Goal: Information Seeking & Learning: Find specific fact

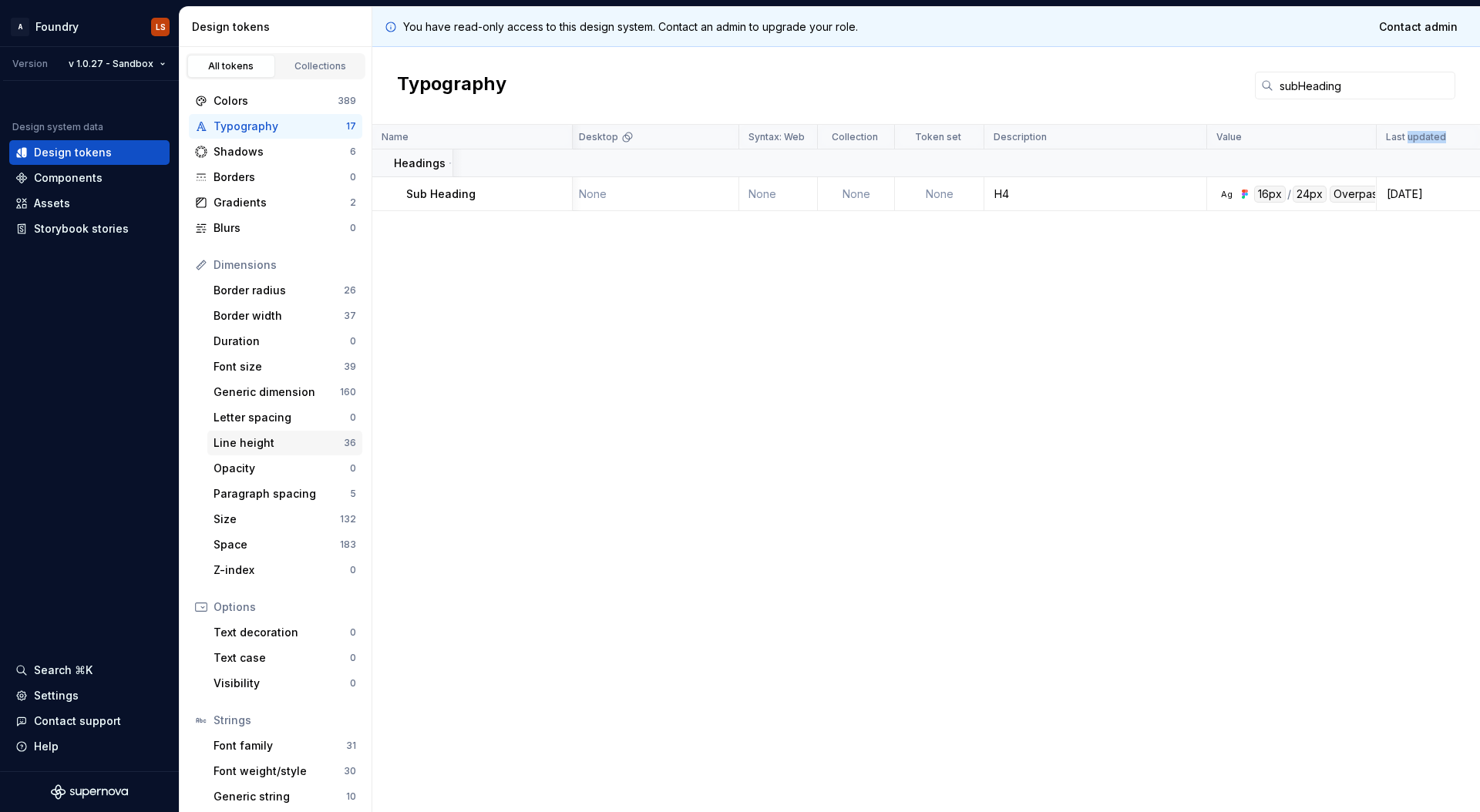
scroll to position [30, 0]
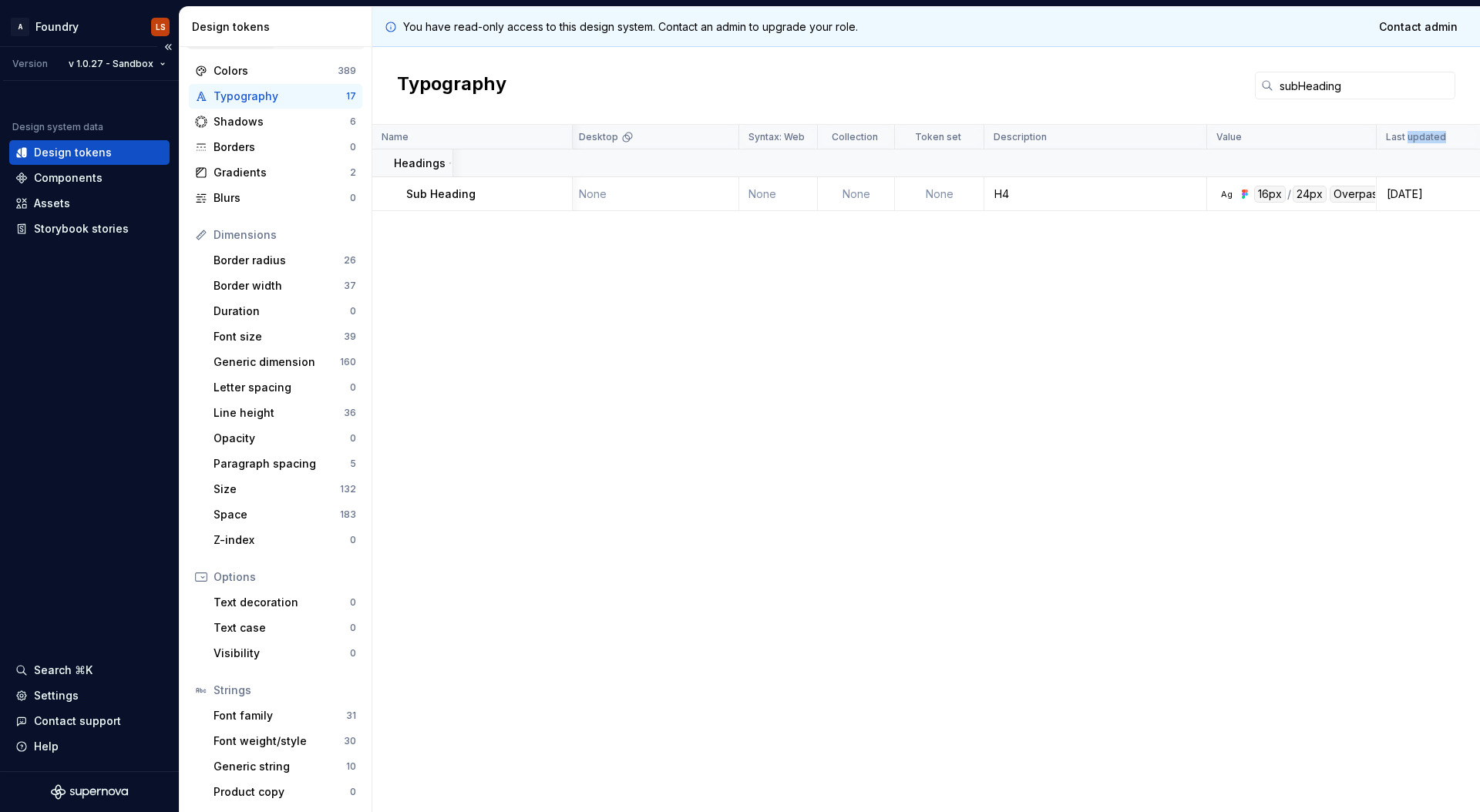
click at [87, 149] on div "Design tokens" at bounding box center [73, 153] width 78 height 16
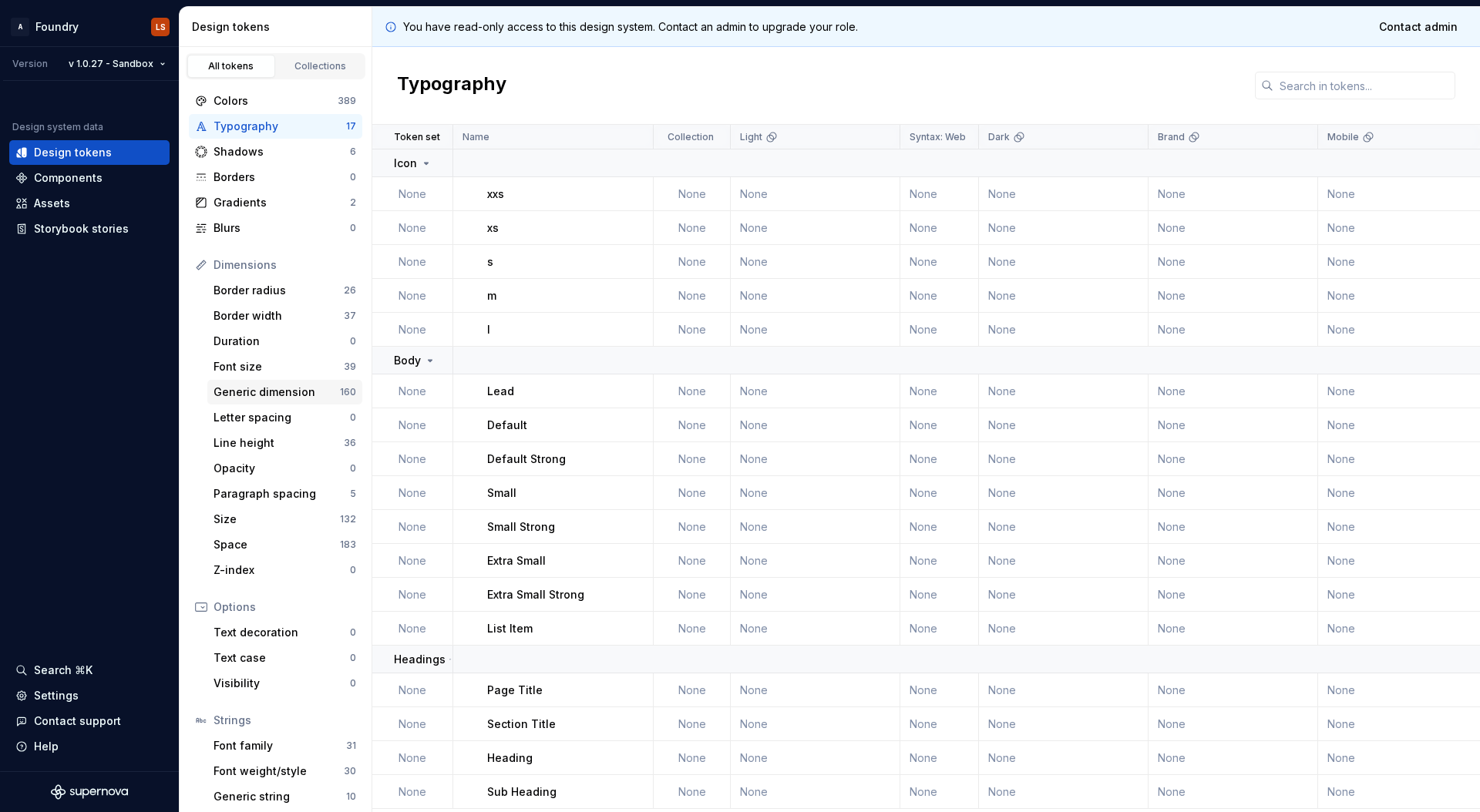
scroll to position [31, 0]
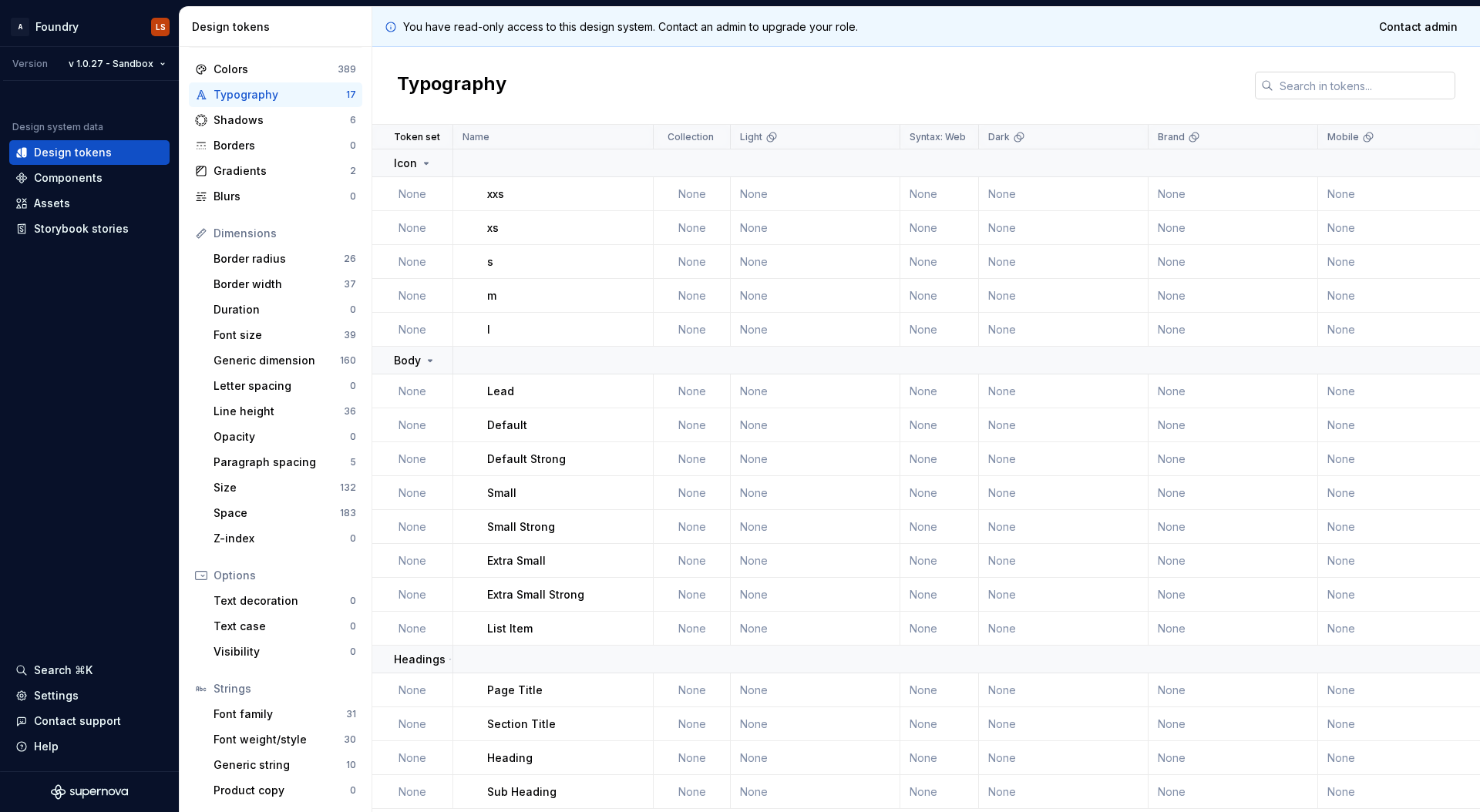
click at [1316, 89] on input "text" at bounding box center [1364, 86] width 182 height 28
click at [1321, 86] on input "text" at bounding box center [1364, 86] width 182 height 28
click at [245, 496] on div "Size 132" at bounding box center [285, 487] width 155 height 24
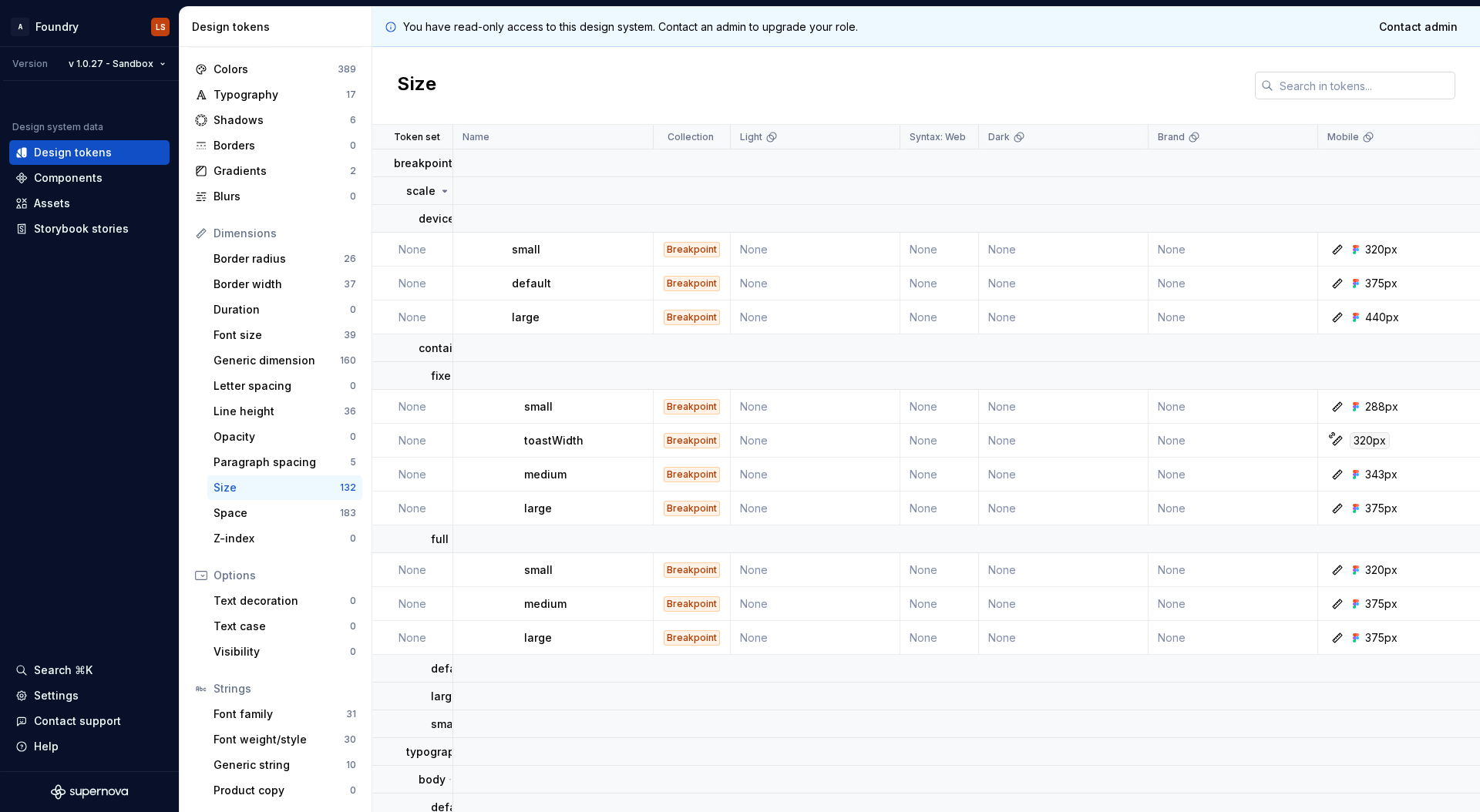
click at [1379, 85] on input "text" at bounding box center [1364, 86] width 182 height 28
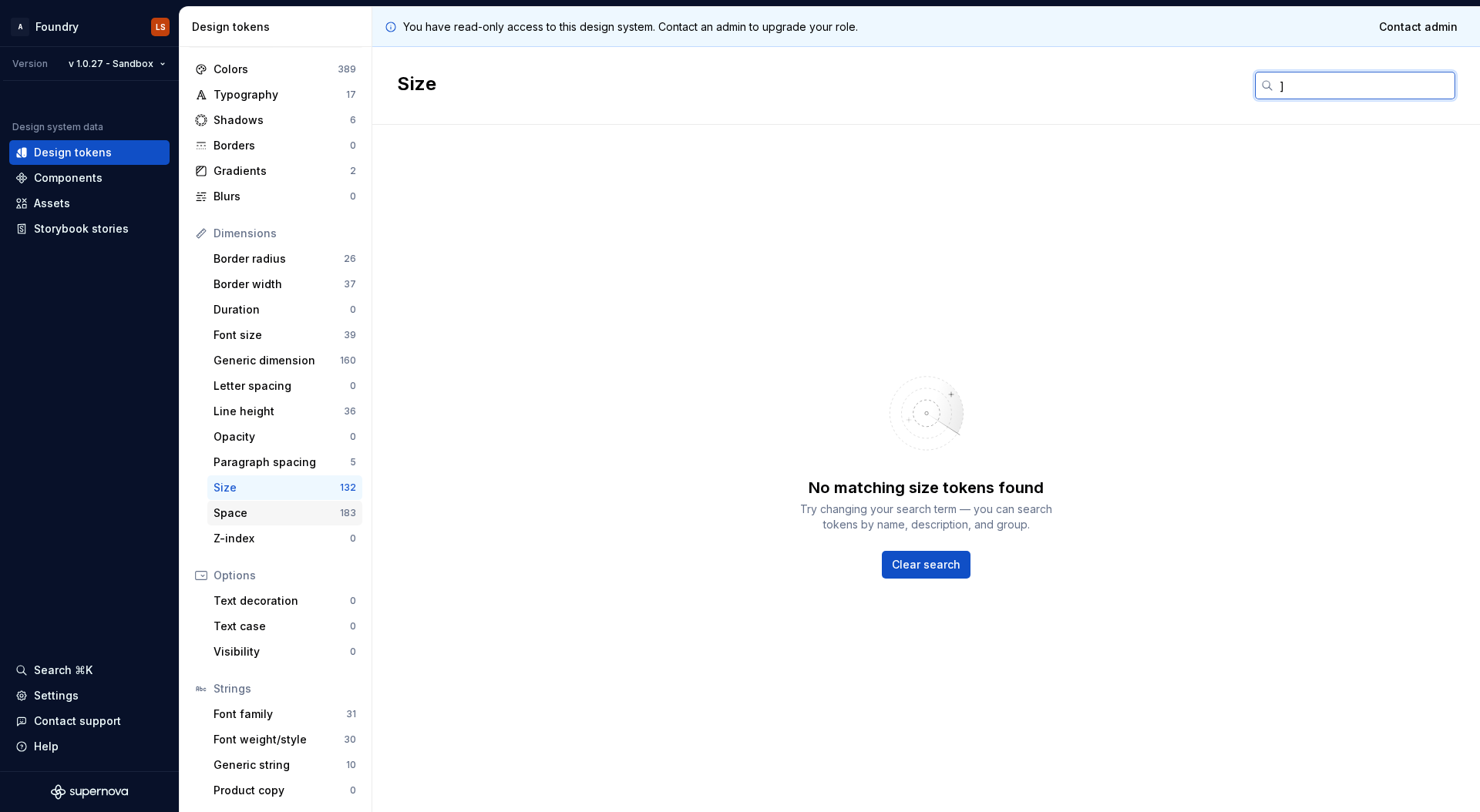
type input "]"
click at [243, 510] on div "Space" at bounding box center [277, 513] width 127 height 16
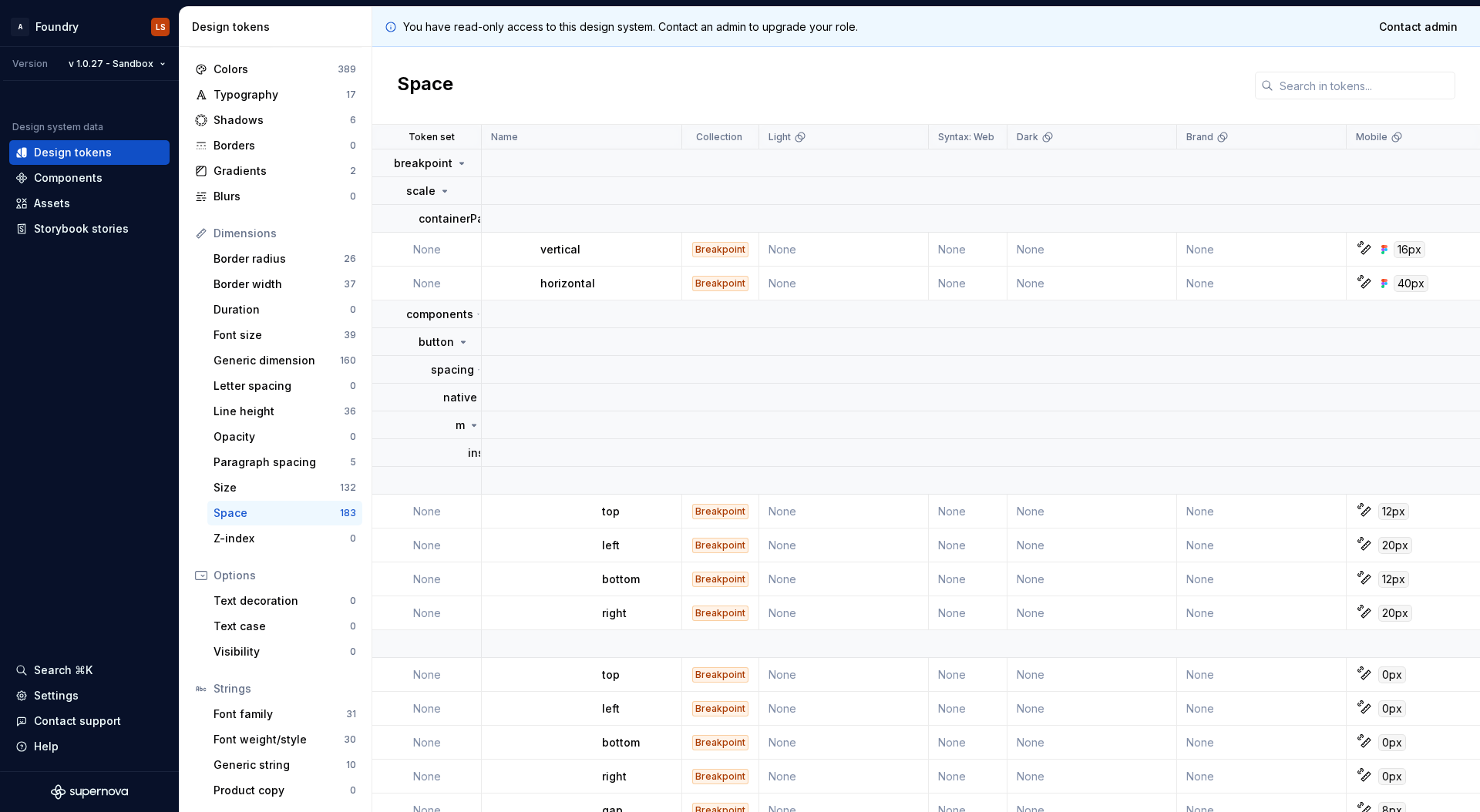
click at [1308, 88] on input "text" at bounding box center [1364, 86] width 182 height 28
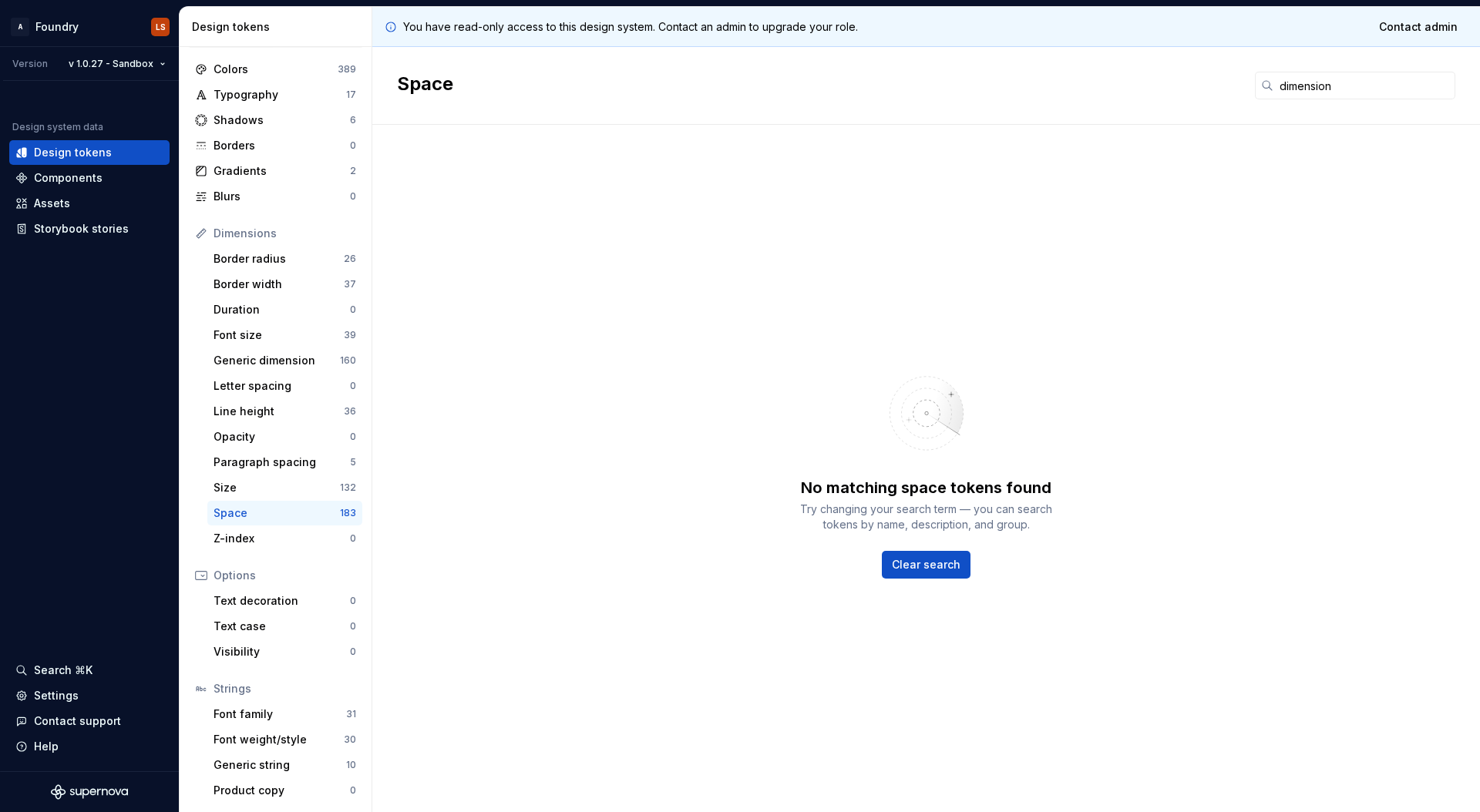
type input "dimension"
